Goal: Check status: Check status

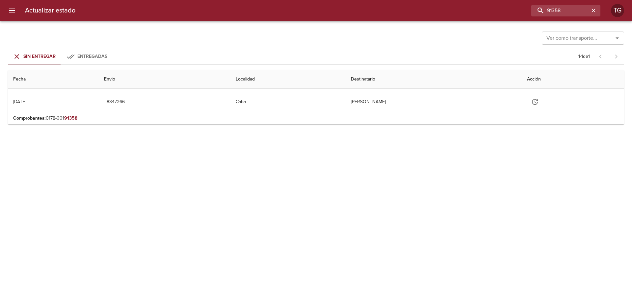
click at [103, 52] on button "Entregadas" at bounding box center [87, 57] width 53 height 16
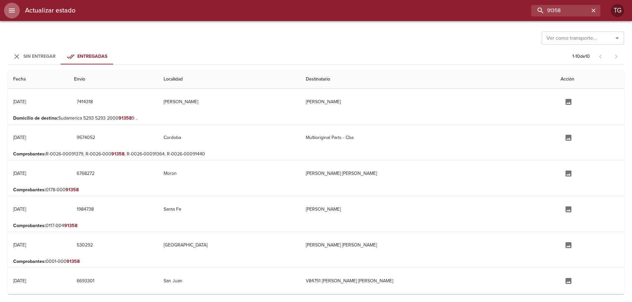
click at [17, 13] on button "menu" at bounding box center [12, 11] width 16 height 16
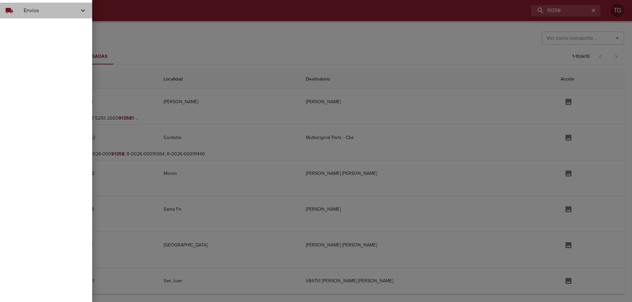
click at [33, 8] on span "Envíos" at bounding box center [51, 11] width 55 height 8
click at [50, 24] on span "Ver Envíos" at bounding box center [54, 27] width 66 height 7
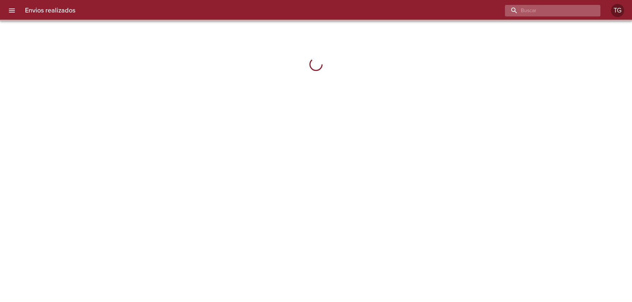
click at [567, 11] on input "buscar" at bounding box center [547, 11] width 84 height 12
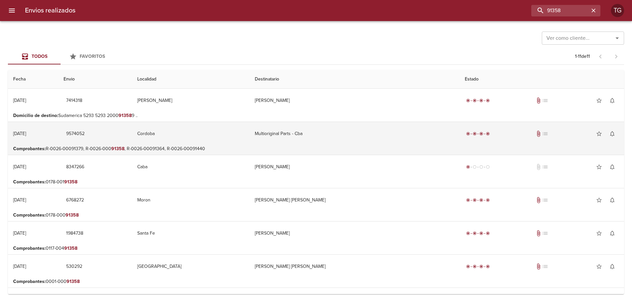
click at [249, 140] on td "Cordoba" at bounding box center [190, 134] width 117 height 24
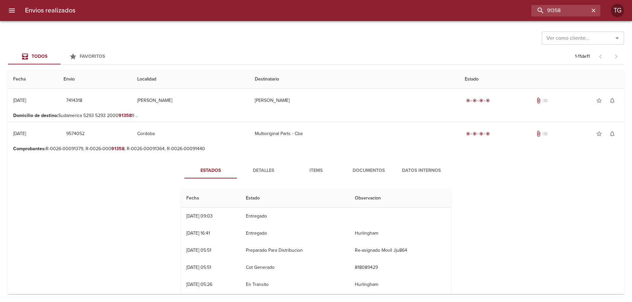
click at [375, 172] on span "Documentos" at bounding box center [368, 171] width 45 height 8
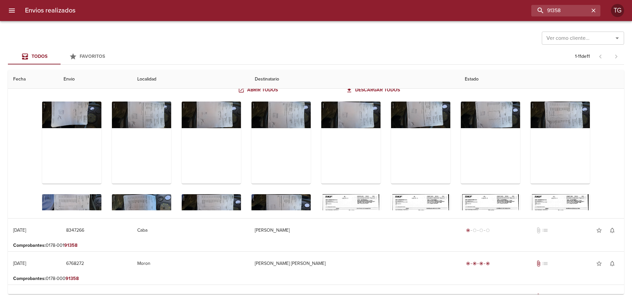
scroll to position [132, 0]
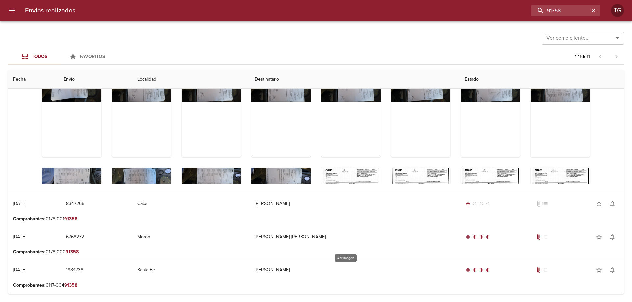
click at [361, 174] on div "Tabla de envíos del cliente" at bounding box center [350, 209] width 59 height 82
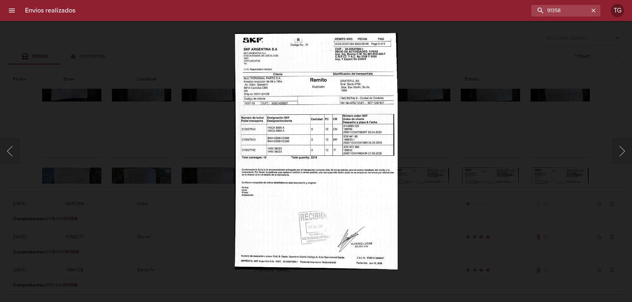
click at [455, 160] on div "Lightbox" at bounding box center [316, 151] width 632 height 302
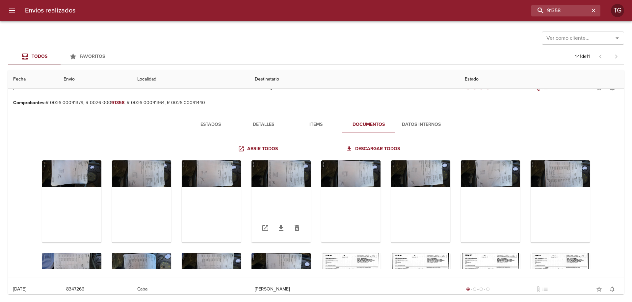
scroll to position [33, 0]
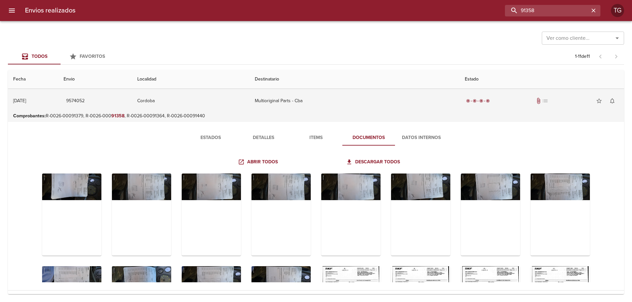
drag, startPoint x: 570, startPoint y: 13, endPoint x: 387, endPoint y: 103, distance: 204.3
click at [389, 0] on div "Envios realizados 91358 TG Ver como cliente... Ver como cliente... Todos Favori…" at bounding box center [316, 0] width 632 height 0
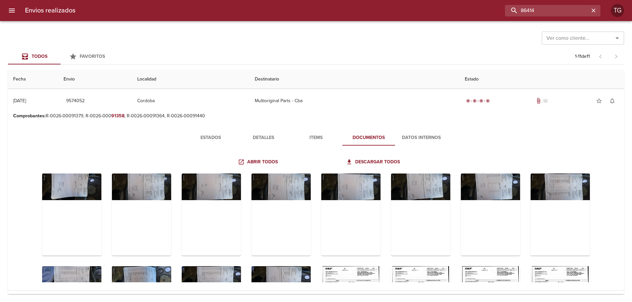
type input "86414"
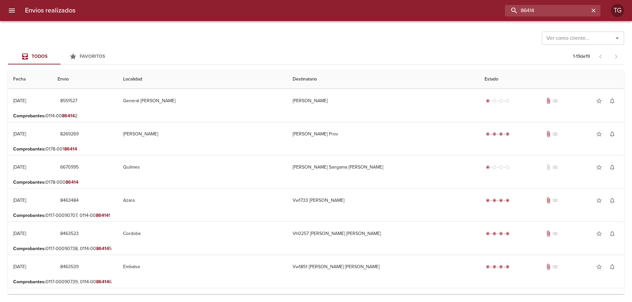
scroll to position [0, 0]
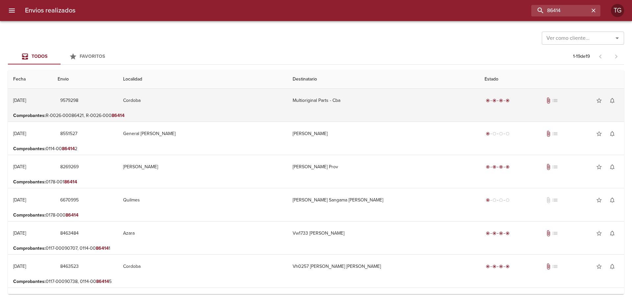
click at [399, 106] on td "Multioriginal Parts - Cba" at bounding box center [383, 101] width 192 height 24
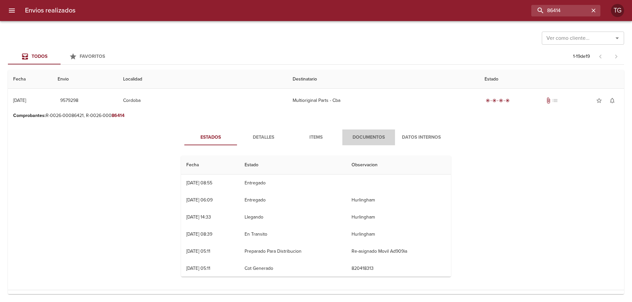
click at [369, 134] on span "Documentos" at bounding box center [368, 138] width 45 height 8
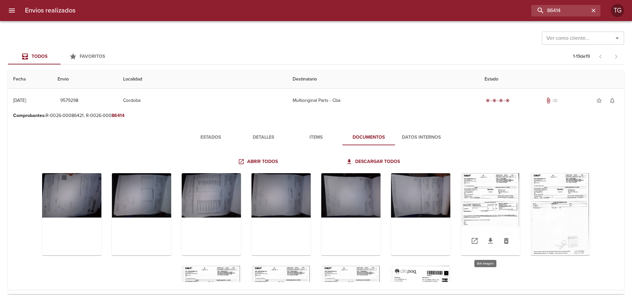
click at [479, 191] on div "Tabla de envíos del cliente" at bounding box center [490, 214] width 59 height 82
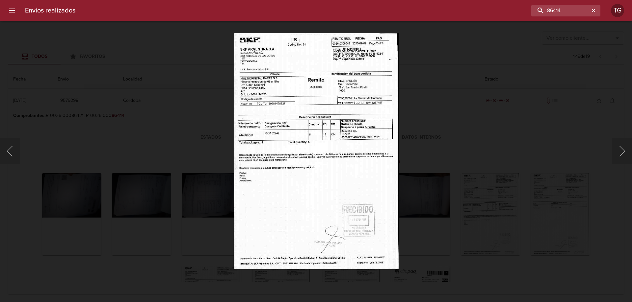
click at [498, 162] on div "Lightbox" at bounding box center [316, 151] width 632 height 302
